Goal: Task Accomplishment & Management: Manage account settings

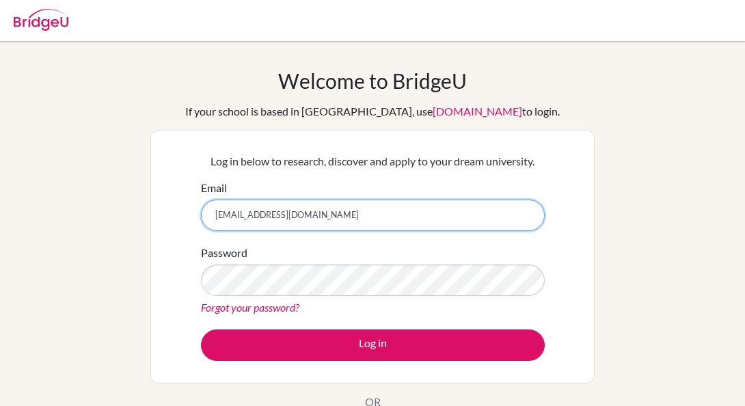
drag, startPoint x: 217, startPoint y: 214, endPoint x: 374, endPoint y: 215, distance: 156.5
click at [374, 215] on input "[EMAIL_ADDRESS][DOMAIN_NAME]" at bounding box center [373, 215] width 344 height 31
type input "[EMAIL_ADDRESS][DOMAIN_NAME]"
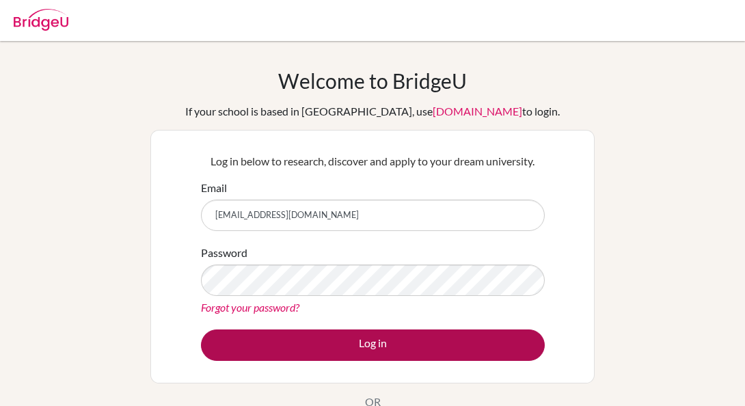
click at [396, 338] on button "Log in" at bounding box center [373, 344] width 344 height 31
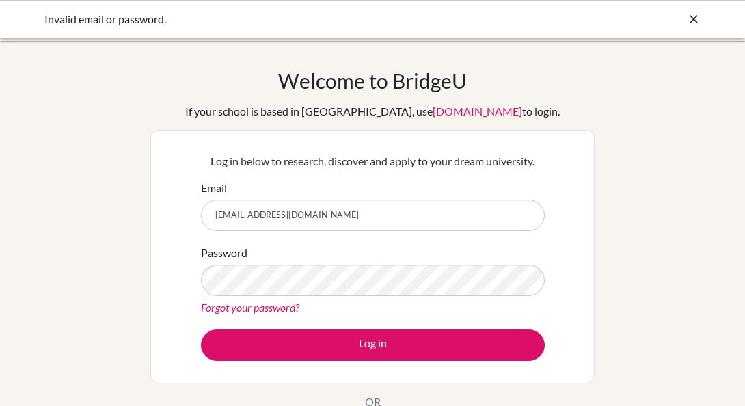
click at [373, 345] on button "Log in" at bounding box center [373, 344] width 344 height 31
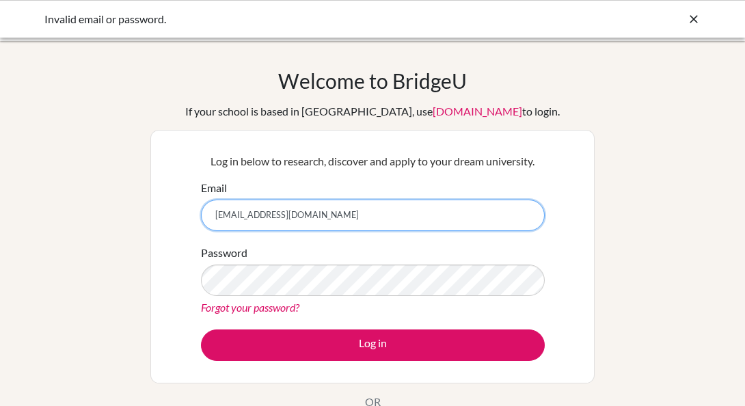
click at [335, 208] on input "[EMAIL_ADDRESS][DOMAIN_NAME]" at bounding box center [373, 215] width 344 height 31
drag, startPoint x: 212, startPoint y: 212, endPoint x: 354, endPoint y: 217, distance: 142.3
click at [354, 217] on input "[EMAIL_ADDRESS][DOMAIN_NAME]" at bounding box center [373, 215] width 344 height 31
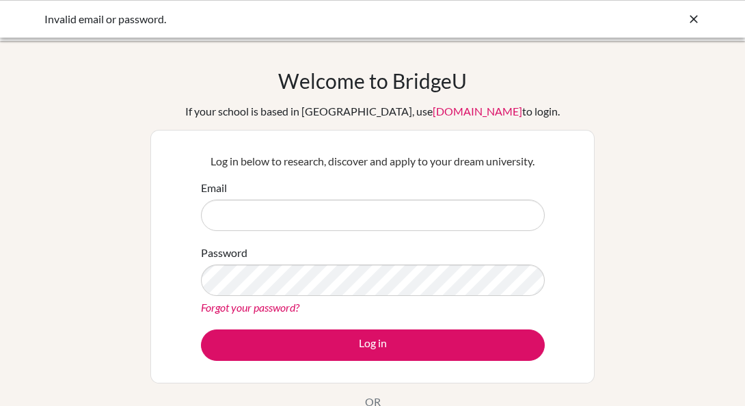
click at [699, 18] on icon at bounding box center [694, 19] width 14 height 14
